Goal: Information Seeking & Learning: Learn about a topic

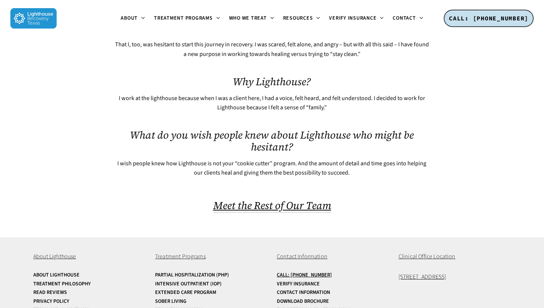
scroll to position [415, 0]
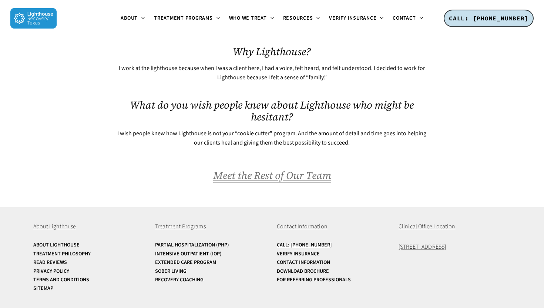
click at [280, 175] on span "Meet the Rest of Our Team" at bounding box center [272, 175] width 118 height 14
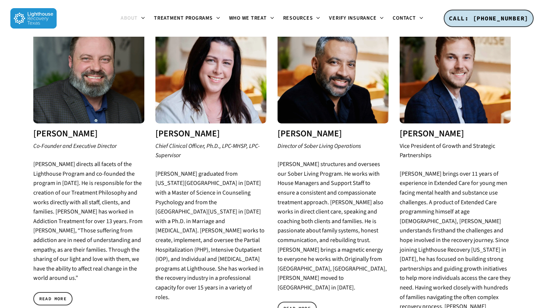
scroll to position [288, 0]
